Goal: Information Seeking & Learning: Learn about a topic

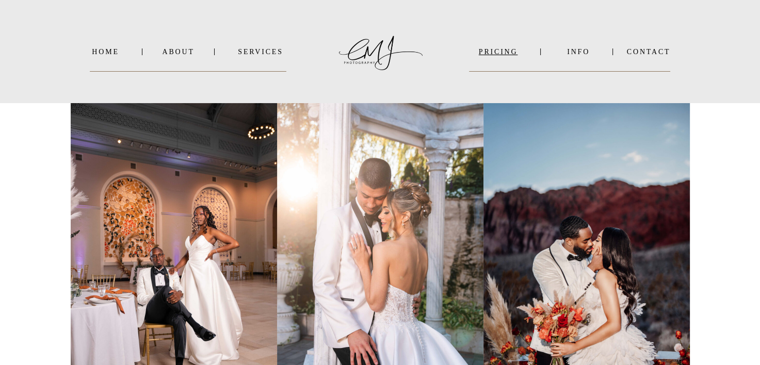
click at [511, 49] on nav "PRICING" at bounding box center [499, 52] width 58 height 8
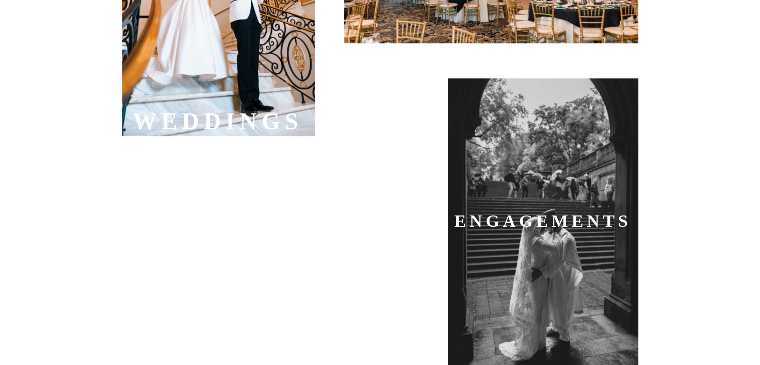
scroll to position [497, 0]
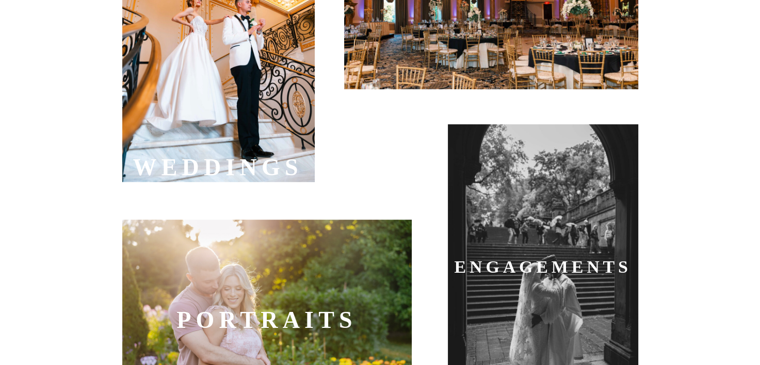
click at [273, 157] on b "WEDDInGS" at bounding box center [218, 167] width 170 height 26
